Goal: Transaction & Acquisition: Purchase product/service

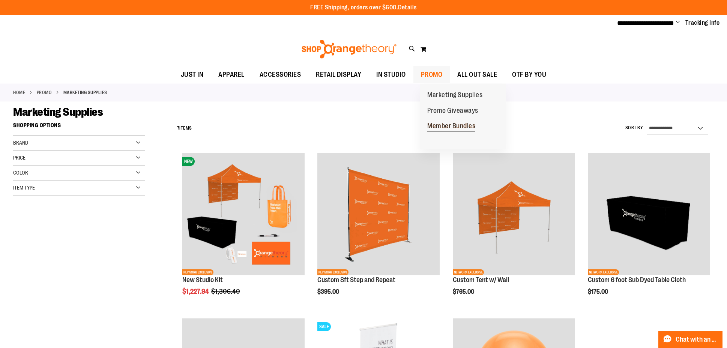
click at [442, 125] on span "Member Bundles" at bounding box center [451, 126] width 48 height 9
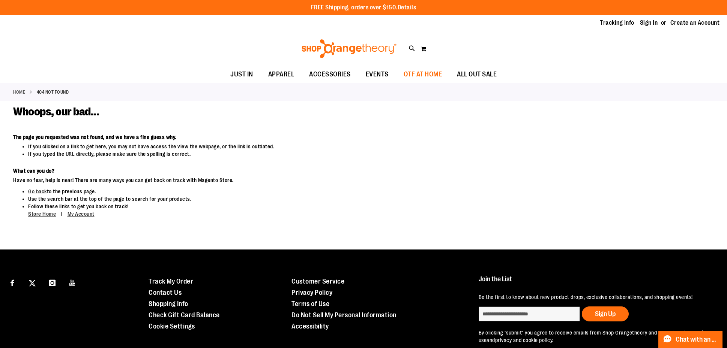
click at [429, 76] on span "OTF AT HOME" at bounding box center [422, 74] width 39 height 17
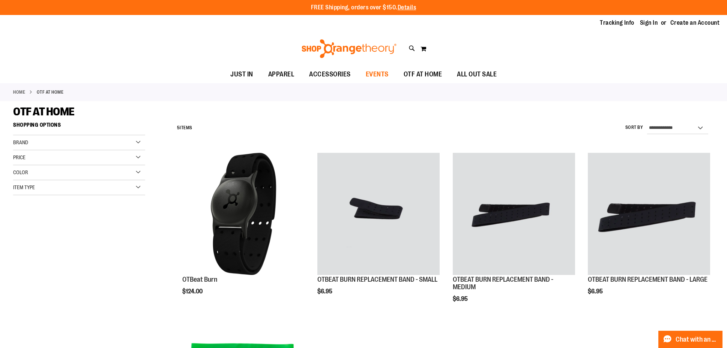
click at [376, 73] on span "EVENTS" at bounding box center [377, 74] width 23 height 17
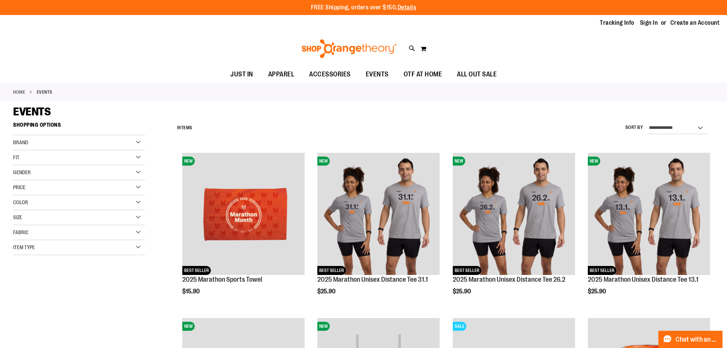
click at [490, 54] on div "Toggle Nav Search Popular Suggestions Advanced Search" at bounding box center [363, 48] width 727 height 34
click at [381, 74] on span "EVENTS" at bounding box center [377, 74] width 23 height 17
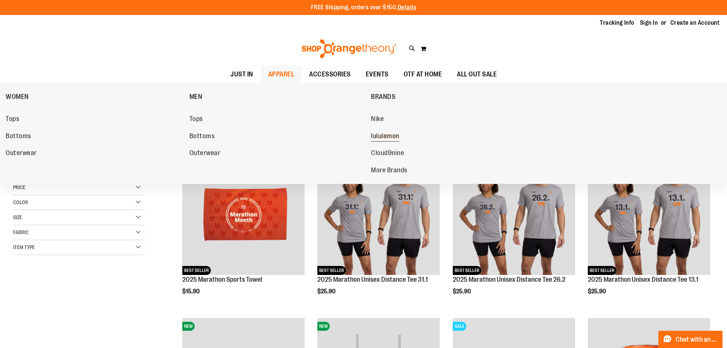
click at [383, 136] on span "lululemon" at bounding box center [385, 136] width 28 height 9
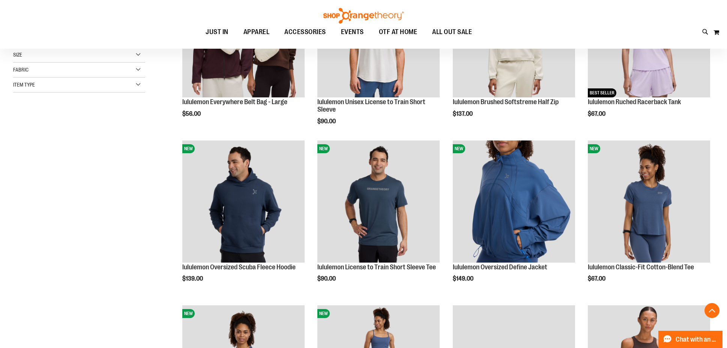
scroll to position [178, 0]
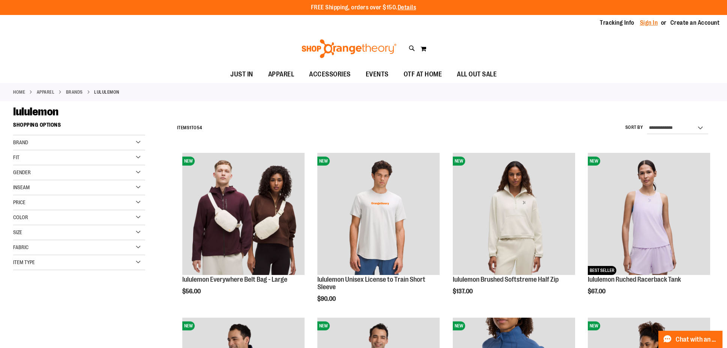
click at [644, 24] on link "Sign In" at bounding box center [649, 23] width 18 height 8
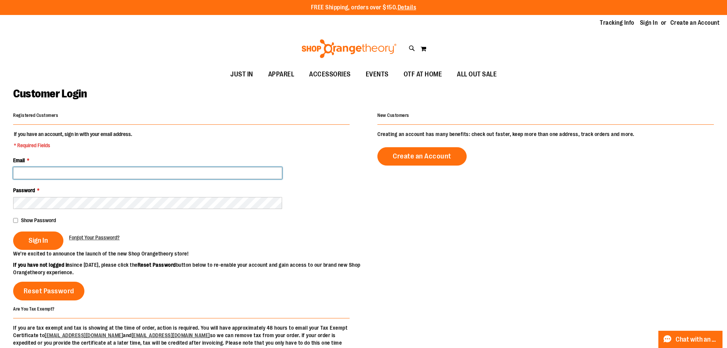
click at [37, 167] on input "Email *" at bounding box center [147, 173] width 269 height 12
type input "**********"
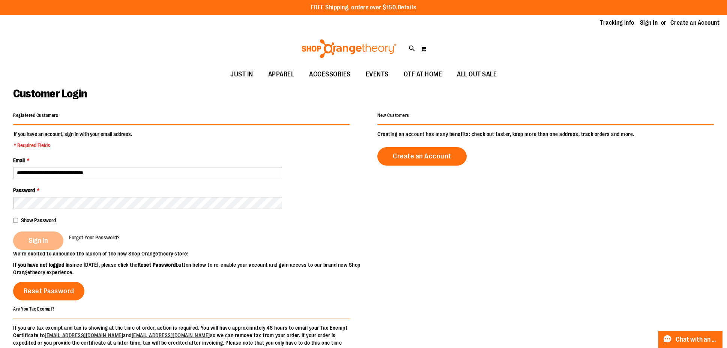
click at [33, 236] on div "Sign In" at bounding box center [41, 241] width 56 height 18
click at [43, 243] on div "Sign In" at bounding box center [41, 241] width 56 height 18
click at [264, 211] on fieldset "**********" at bounding box center [181, 190] width 336 height 120
click at [35, 239] on div "Sign In" at bounding box center [41, 241] width 56 height 18
click at [463, 259] on div "**********" at bounding box center [363, 232] width 700 height 244
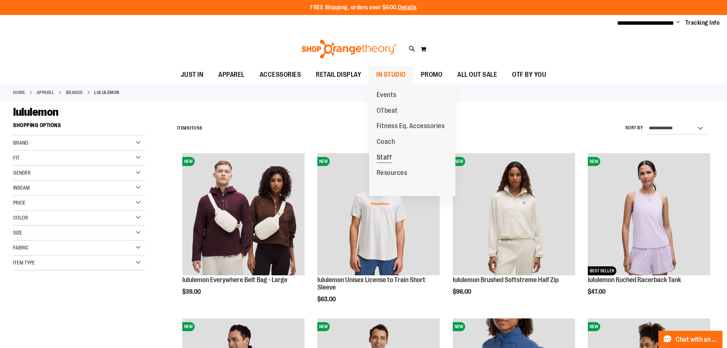
click at [383, 157] on span "Staff" at bounding box center [383, 158] width 15 height 9
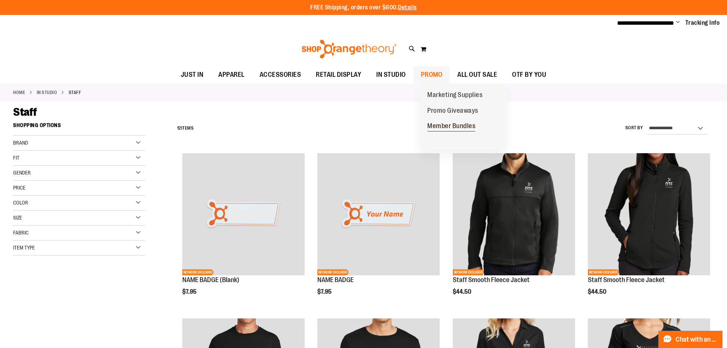
click at [441, 126] on span "Member Bundles" at bounding box center [451, 126] width 48 height 9
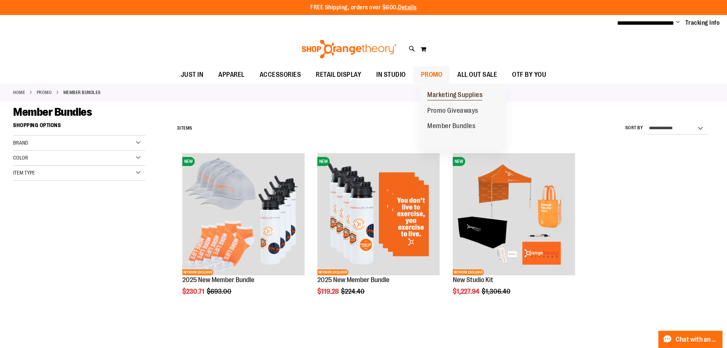
click at [441, 94] on span "Marketing Supplies" at bounding box center [454, 95] width 55 height 9
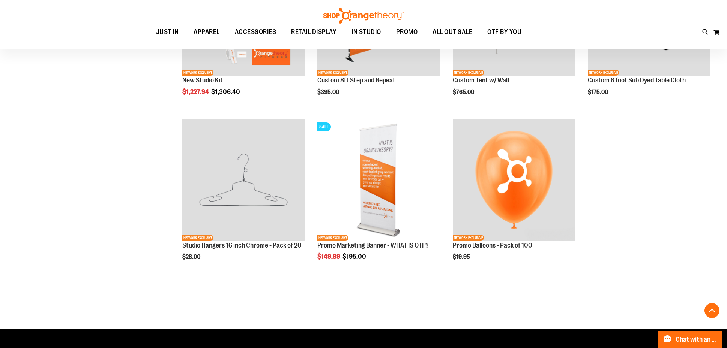
scroll to position [198, 0]
